Goal: Task Accomplishment & Management: Manage account settings

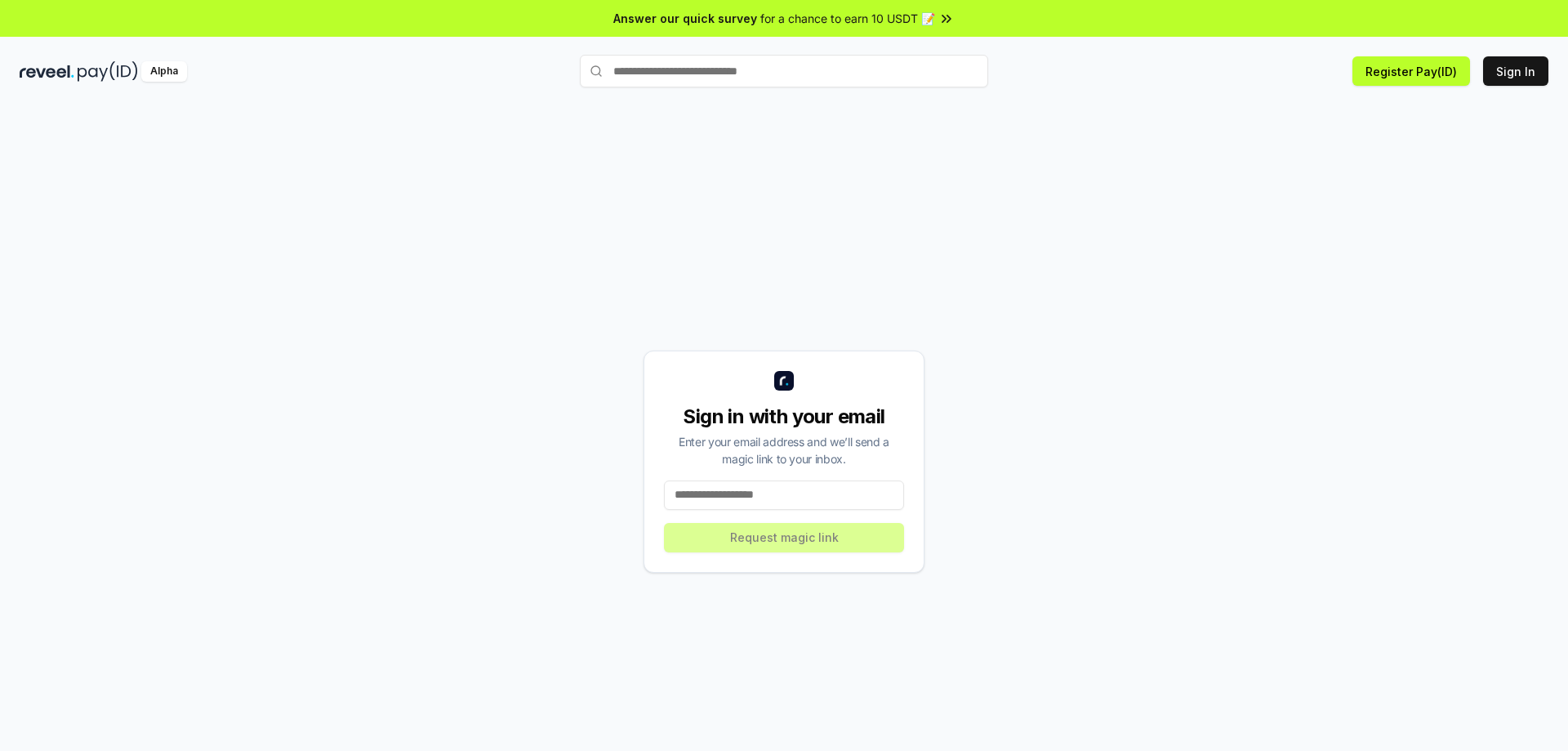
click at [754, 495] on input at bounding box center [784, 495] width 240 height 29
type input "**********"
click at [792, 535] on button "Request magic link" at bounding box center [784, 538] width 240 height 29
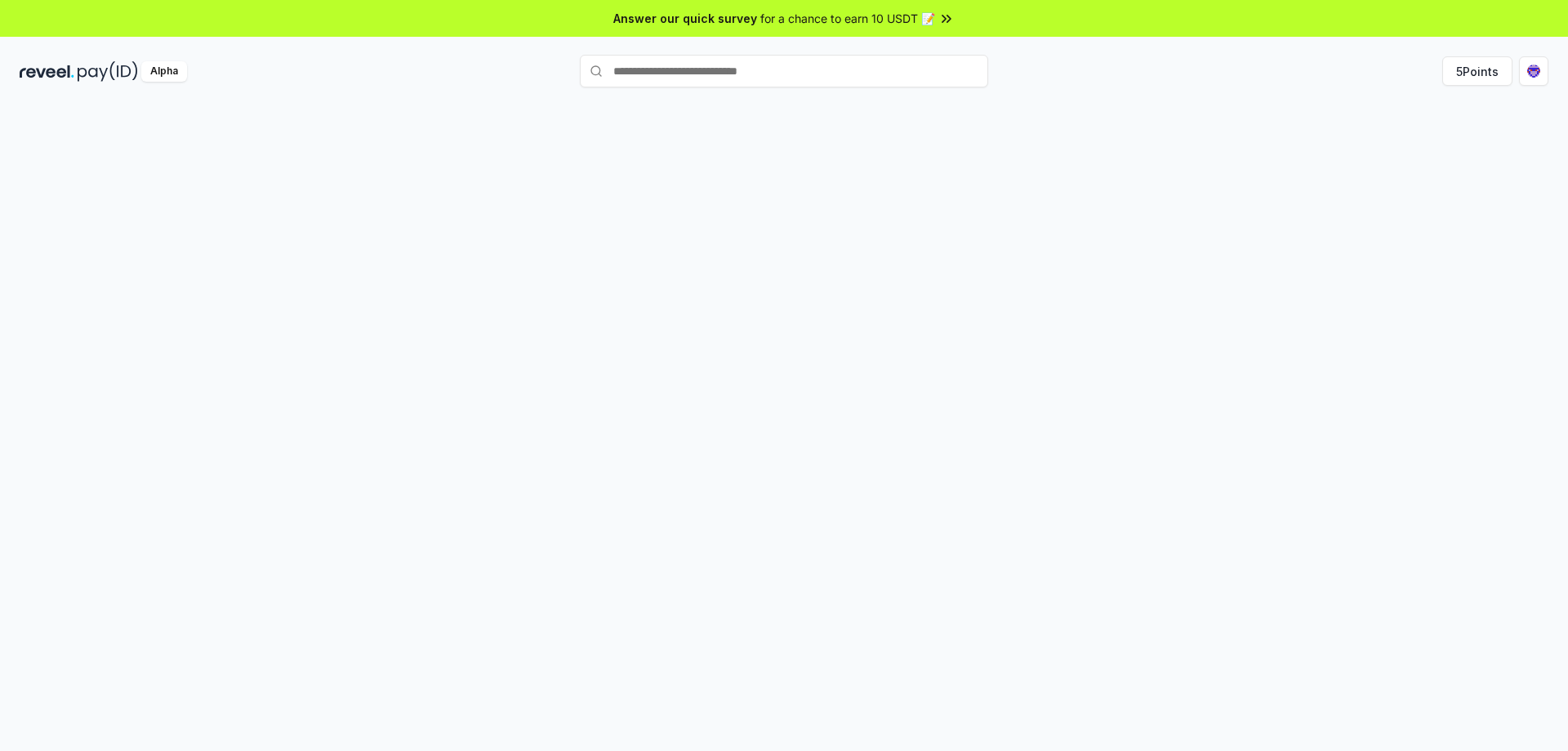
click at [1175, 98] on div at bounding box center [784, 445] width 1568 height 705
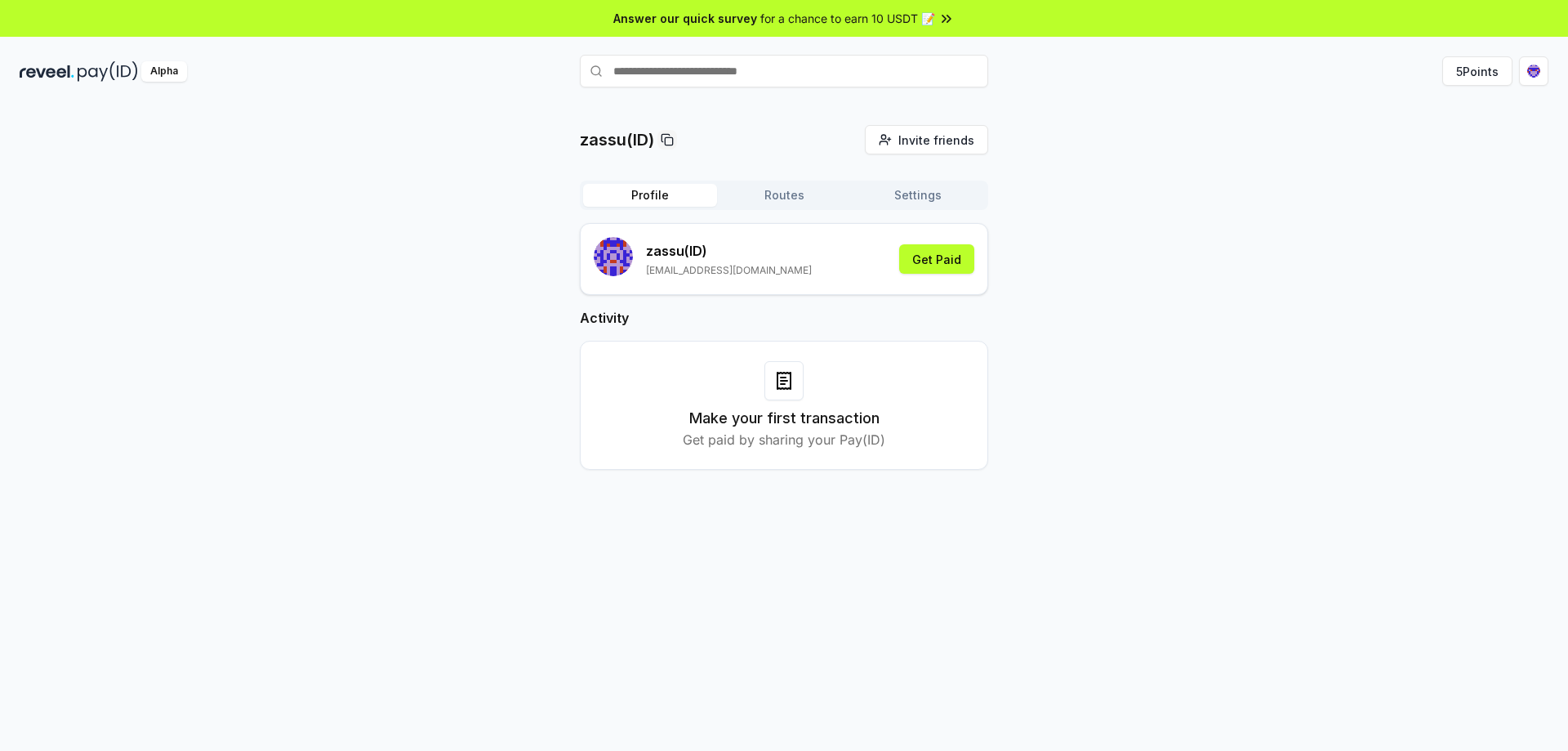
click at [1274, 223] on div "zassu(ID) Invite friends Invite Profile Routes Settings zassu (ID) pigoodsvn@gm…" at bounding box center [784, 310] width 1529 height 371
click at [1158, 193] on div "zassu(ID) Invite friends Invite Profile Routes Settings zassu (ID) pigoodsvn@gm…" at bounding box center [784, 310] width 1529 height 371
click at [673, 256] on p "zassu (ID)" at bounding box center [728, 250] width 165 height 20
click at [651, 253] on p "zassu (ID)" at bounding box center [728, 250] width 165 height 20
click at [929, 257] on button "Get Paid" at bounding box center [937, 259] width 75 height 29
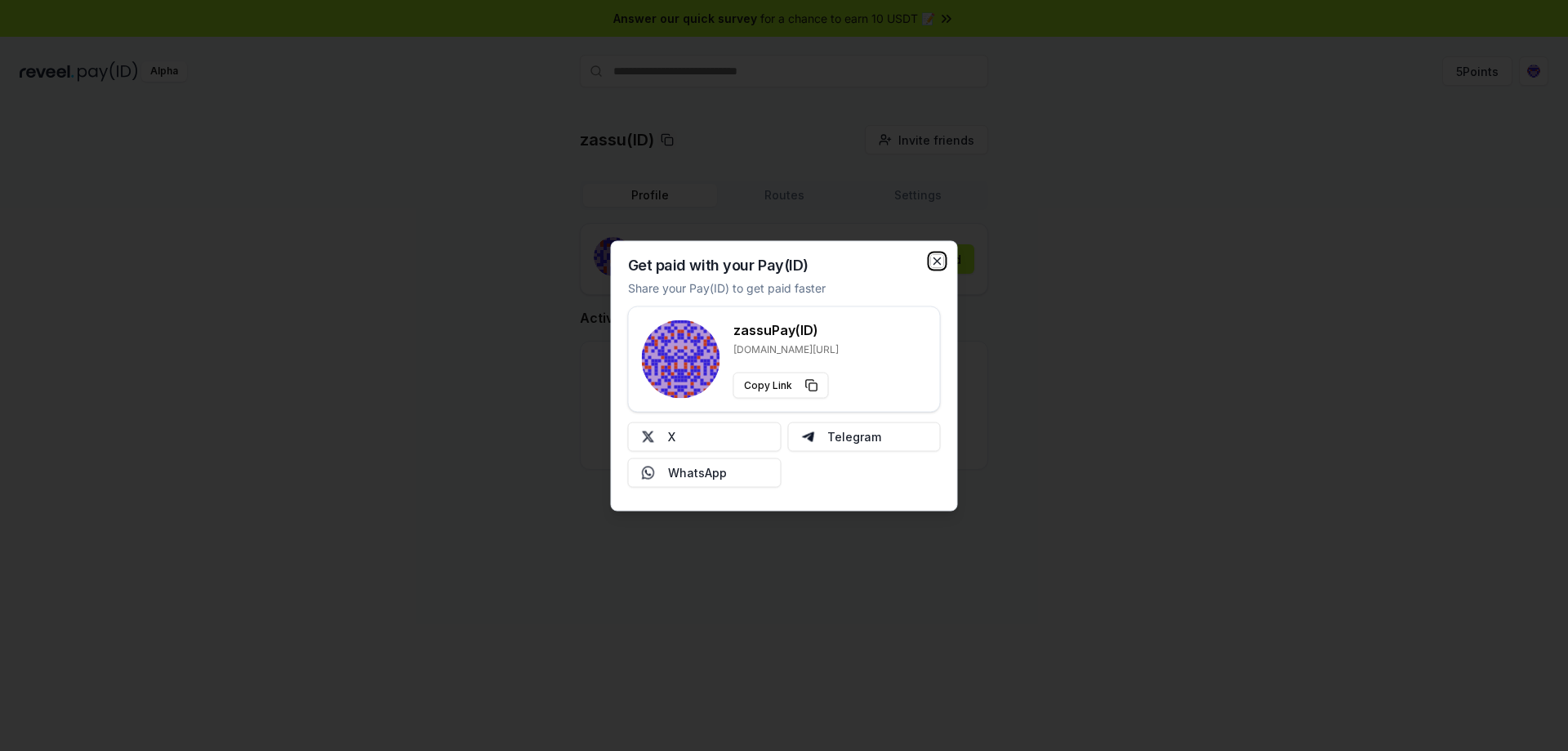
click at [943, 256] on icon "button" at bounding box center [937, 260] width 13 height 13
